Goal: Task Accomplishment & Management: Complete application form

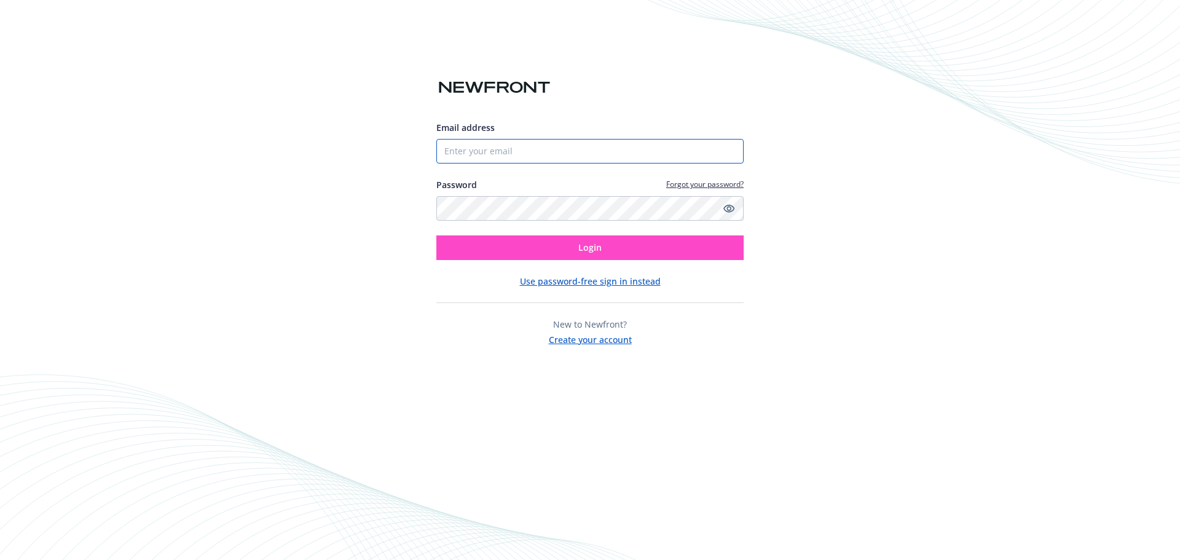
type input "[PERSON_NAME][EMAIL_ADDRESS][DOMAIN_NAME]"
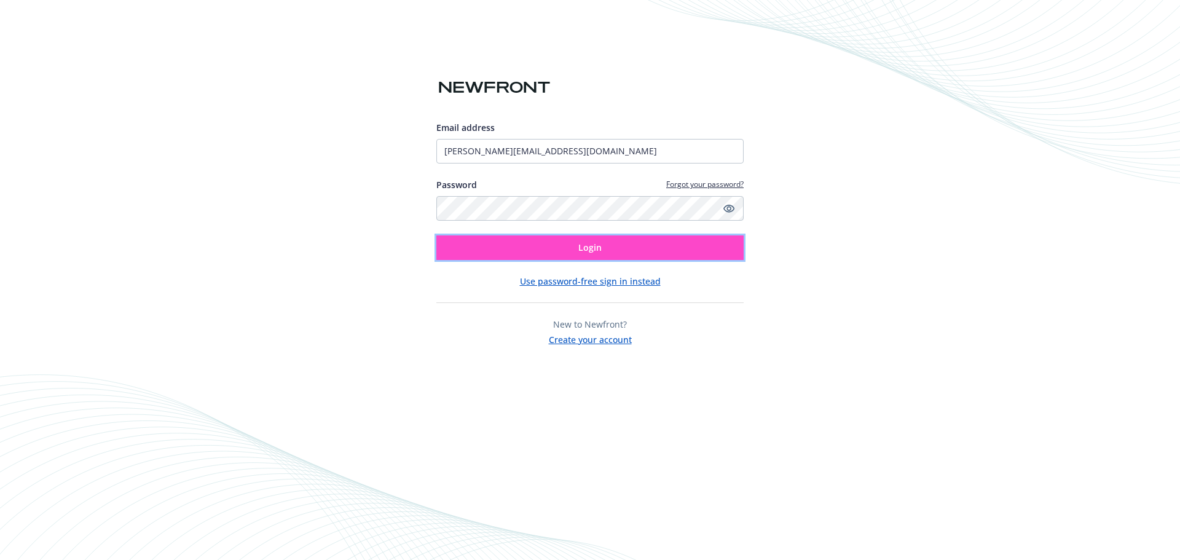
click at [534, 252] on button "Login" at bounding box center [589, 247] width 307 height 25
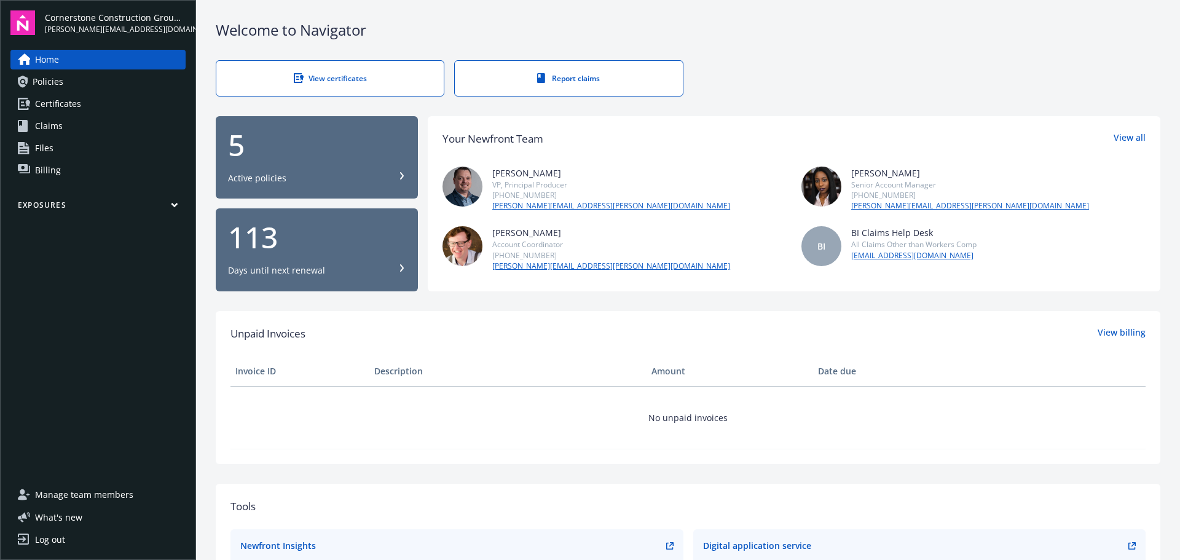
click at [66, 103] on span "Certificates" at bounding box center [58, 104] width 46 height 20
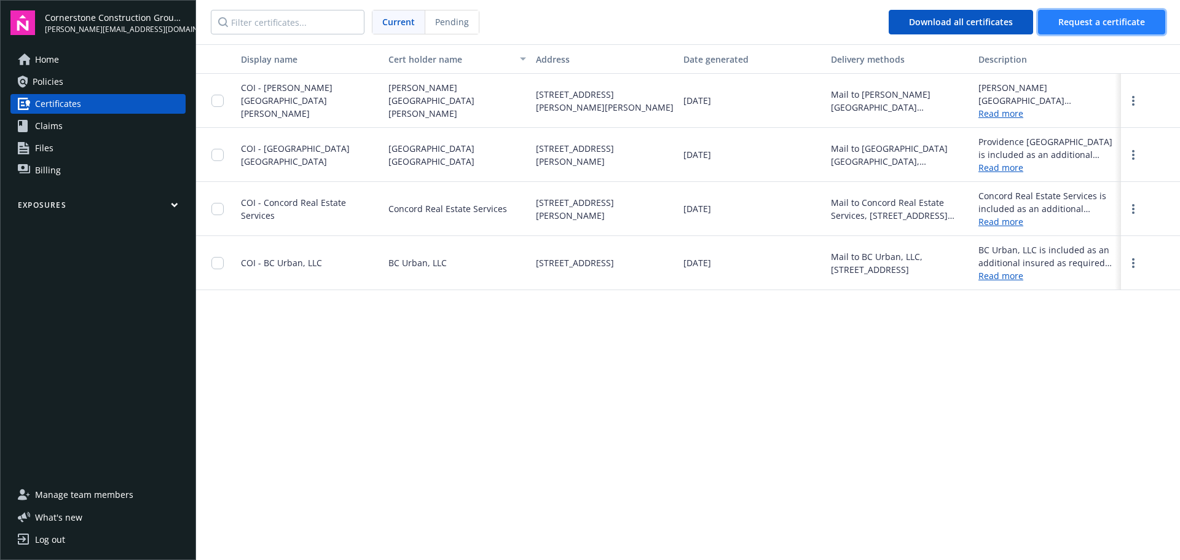
click at [1082, 18] on span "Request a certificate" at bounding box center [1101, 22] width 87 height 12
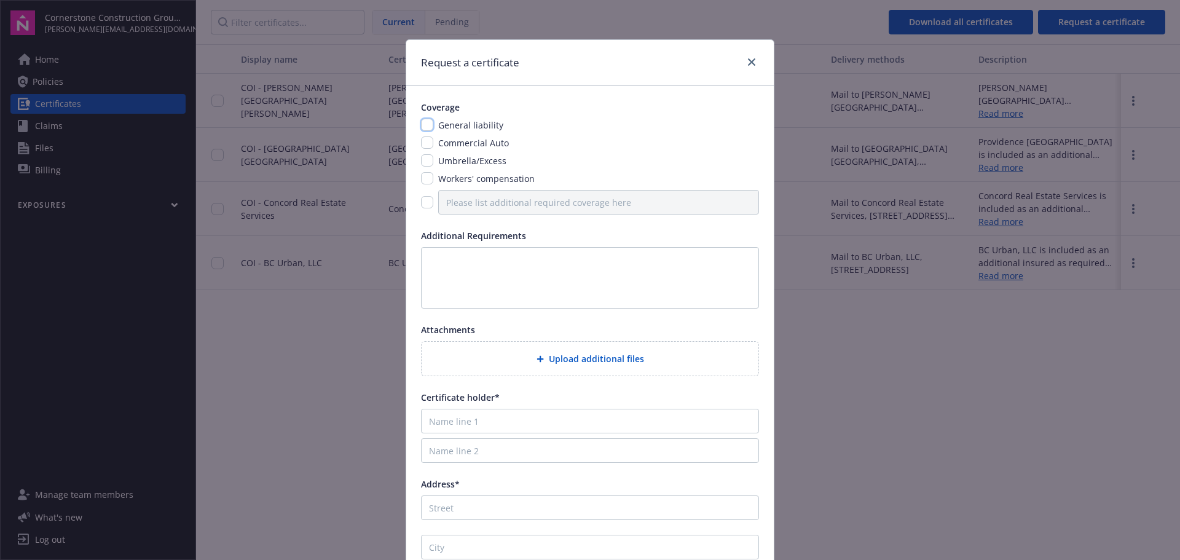
click at [424, 124] on input "checkbox" at bounding box center [427, 125] width 12 height 12
checkbox input "true"
click at [421, 140] on input "checkbox" at bounding box center [427, 142] width 12 height 12
checkbox input "true"
click at [425, 182] on input "checkbox" at bounding box center [427, 178] width 12 height 12
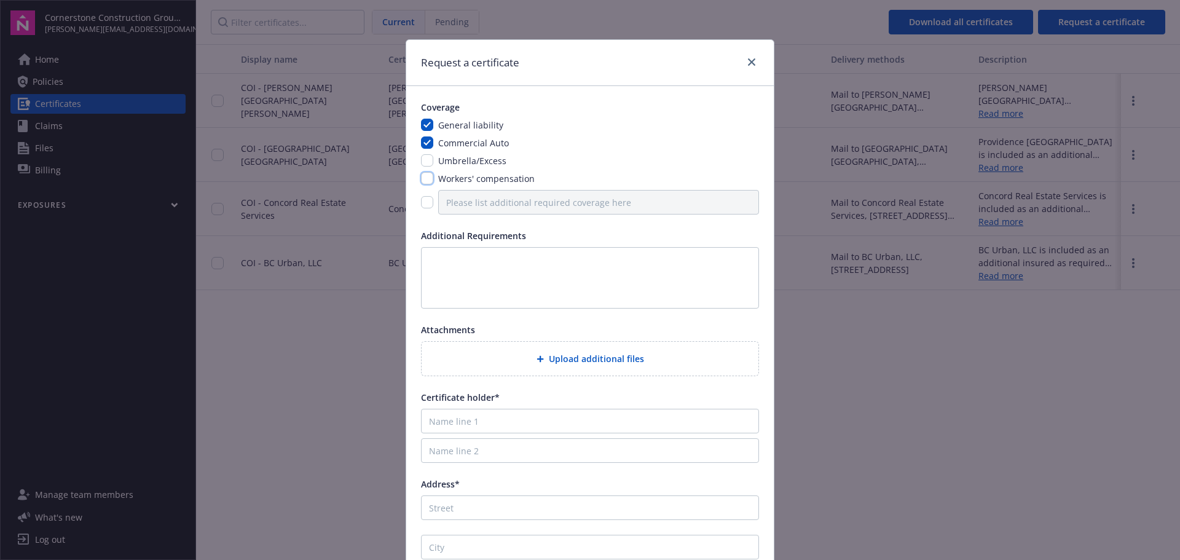
checkbox input "true"
click at [425, 203] on input "checkbox" at bounding box center [427, 202] width 12 height 12
checkbox input "true"
click at [458, 200] on input "Please list additional required coverage here" at bounding box center [598, 202] width 321 height 25
type input "E&O"
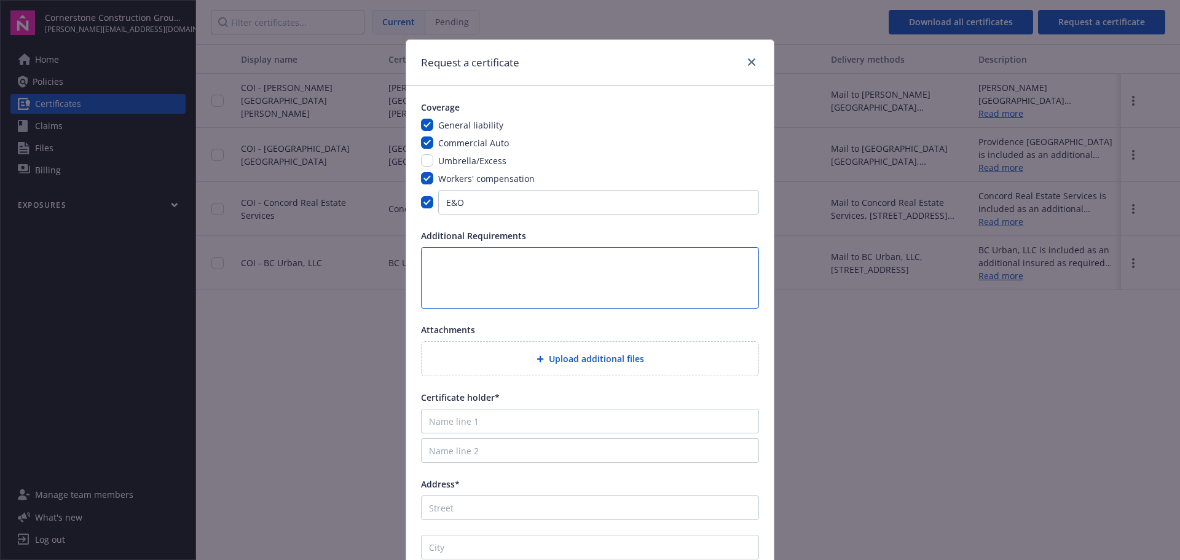
click at [483, 265] on textarea at bounding box center [590, 277] width 338 height 61
type textarea "Please list the client as an additional insured."
click at [470, 419] on input "Name line 1" at bounding box center [590, 421] width 338 height 25
type input "Emanate Health"
type input "W"
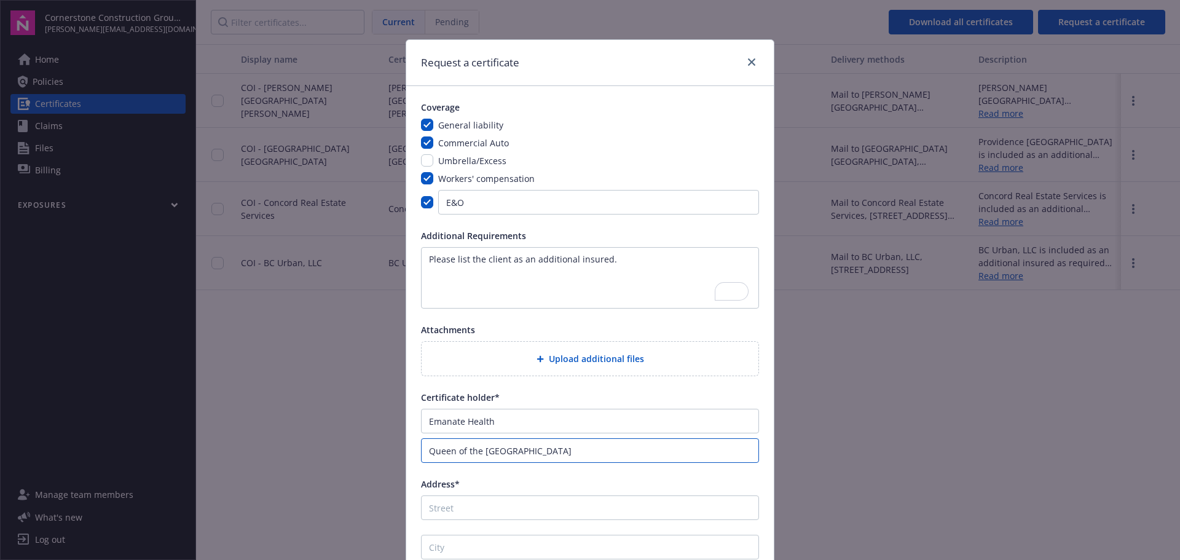
type input "Queen of the [GEOGRAPHIC_DATA]"
type input "[STREET_ADDRESS]"
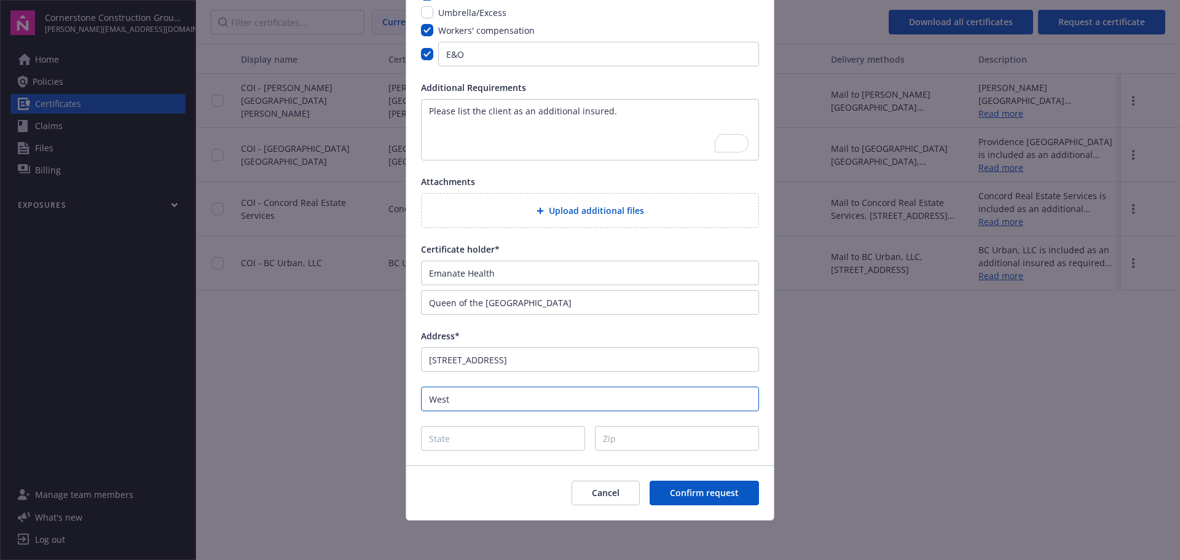
click at [477, 396] on input "West" at bounding box center [590, 399] width 338 height 25
type input "West Covina"
click at [475, 443] on input "State" at bounding box center [503, 438] width 164 height 25
type input "[GEOGRAPHIC_DATA] - [US_STATE]"
type input "90277"
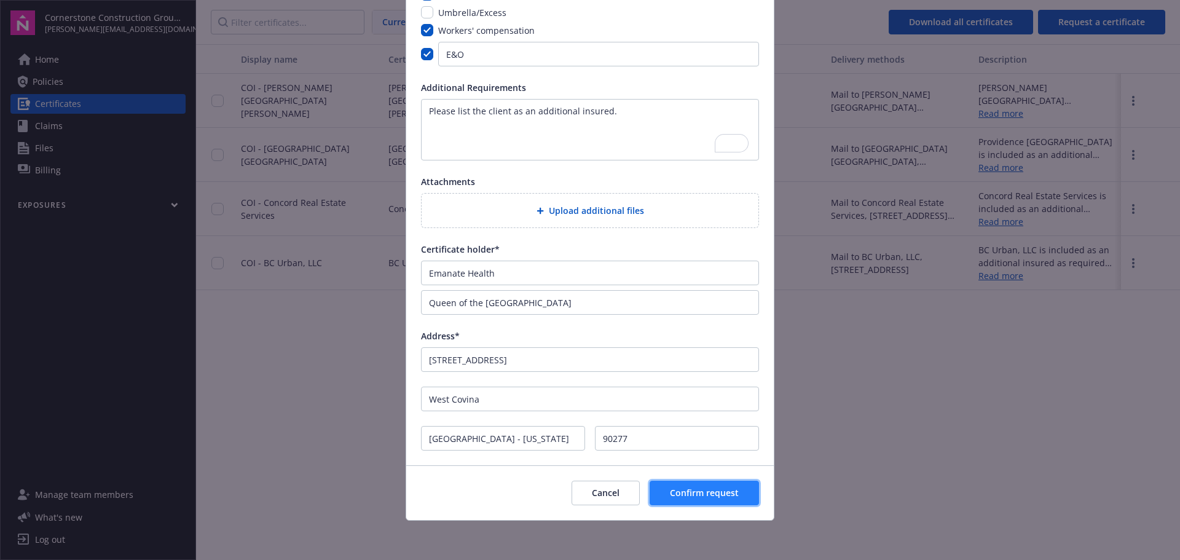
click at [688, 487] on span "Confirm request" at bounding box center [704, 493] width 69 height 12
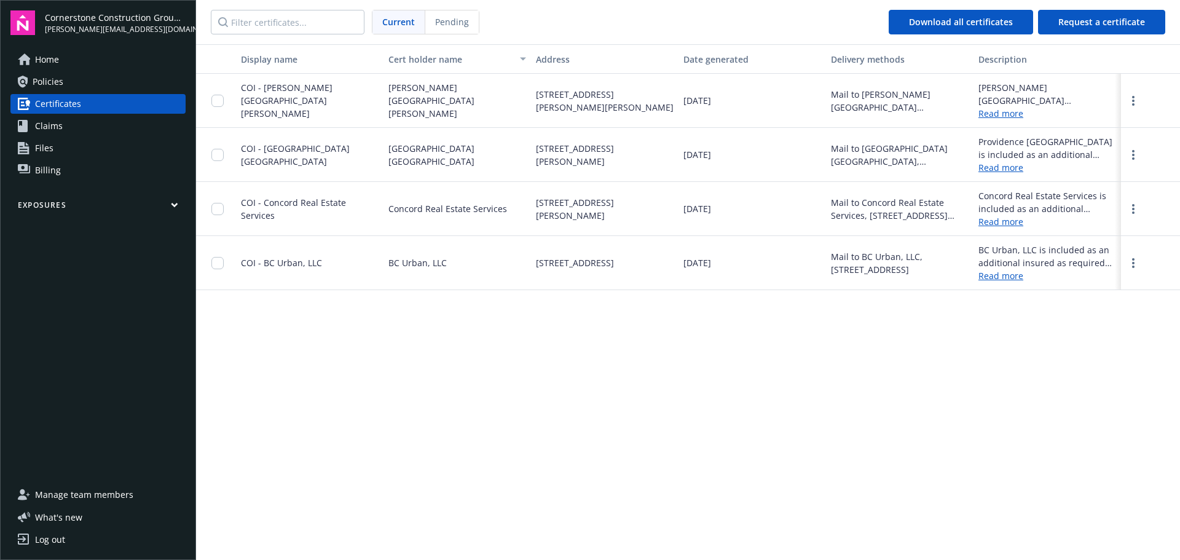
click at [741, 470] on div "Display name Cert holder name Address Date generated Delivery methods Descripti…" at bounding box center [688, 301] width 984 height 514
